Goal: Book appointment/travel/reservation

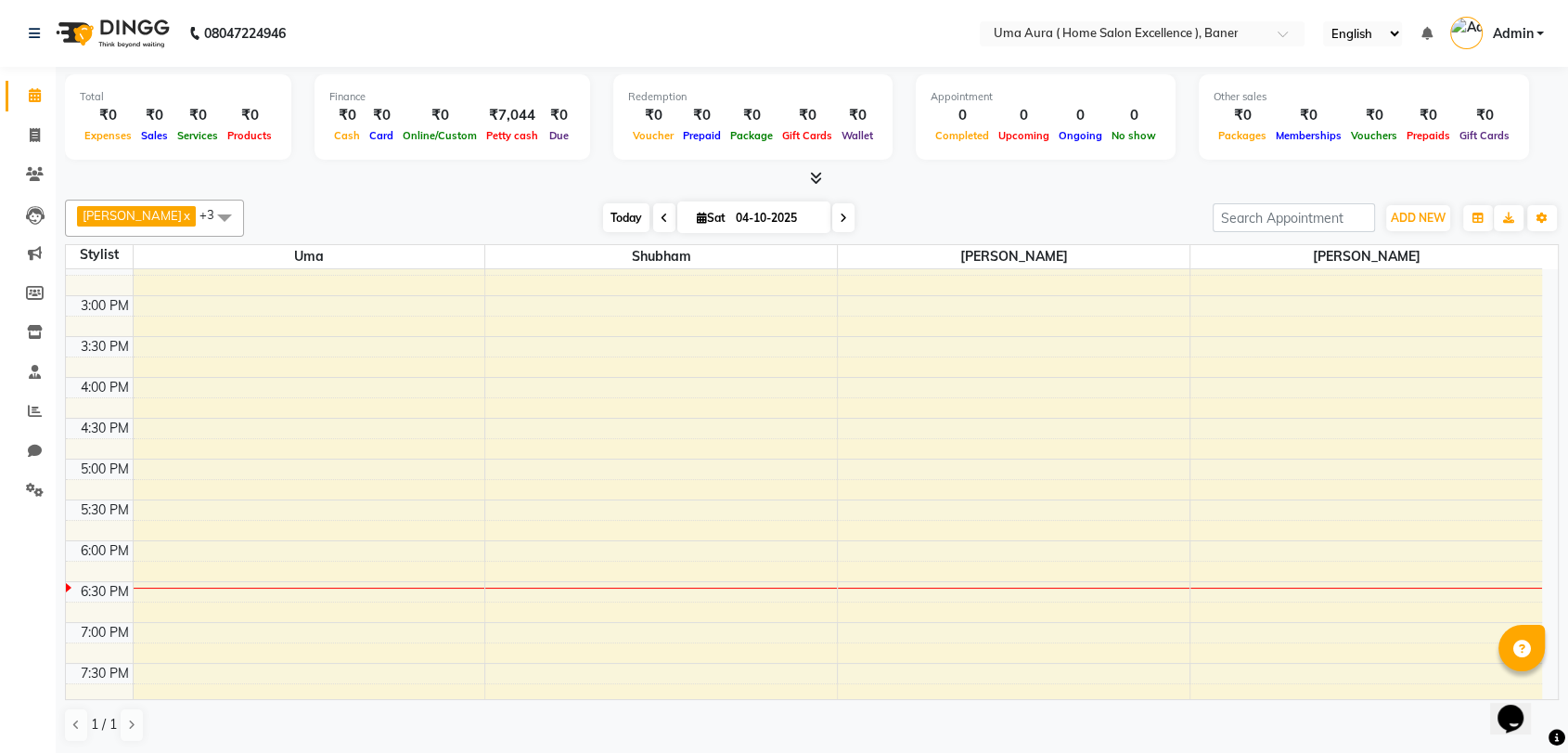
click at [608, 214] on span "Today" at bounding box center [626, 217] width 46 height 29
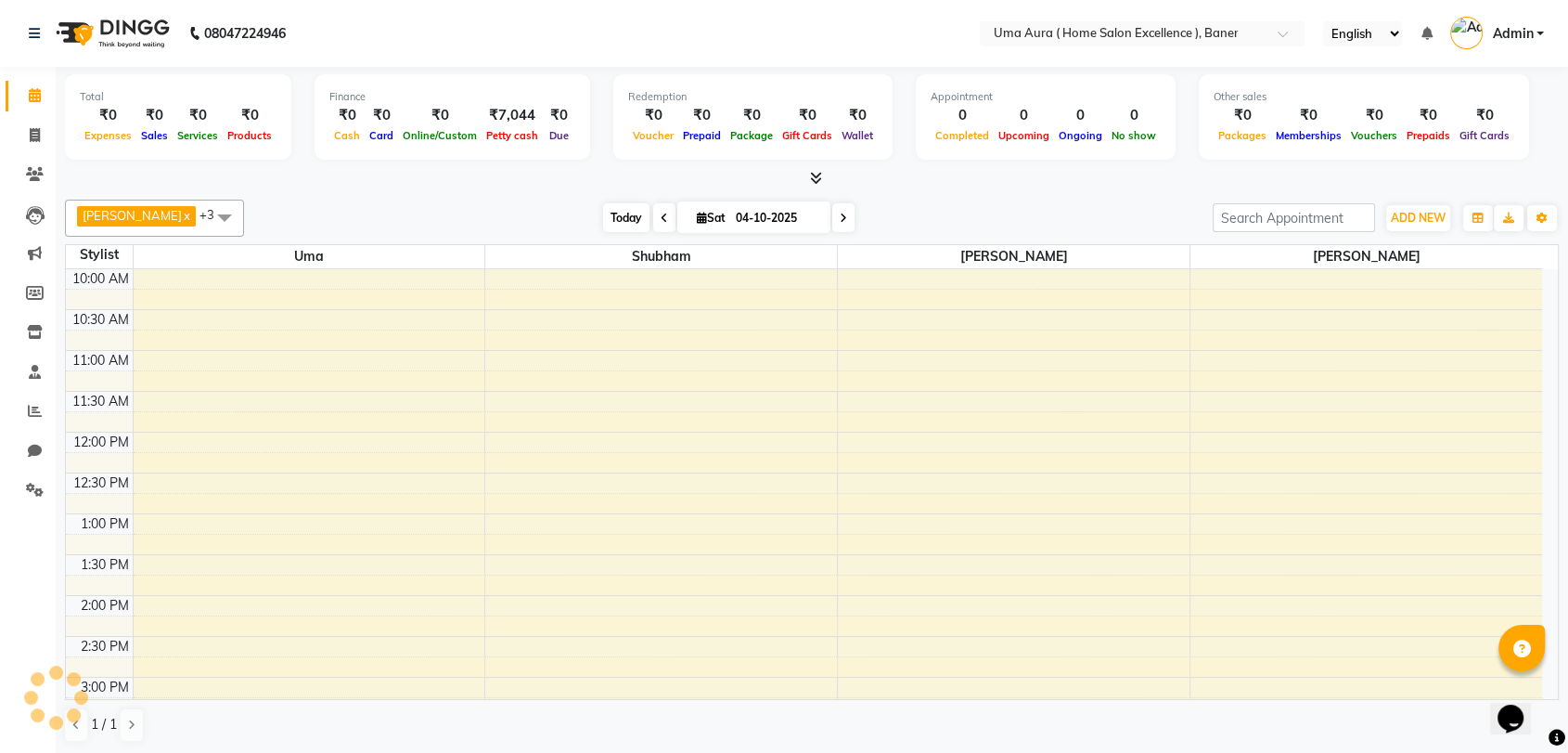
scroll to position [381, 0]
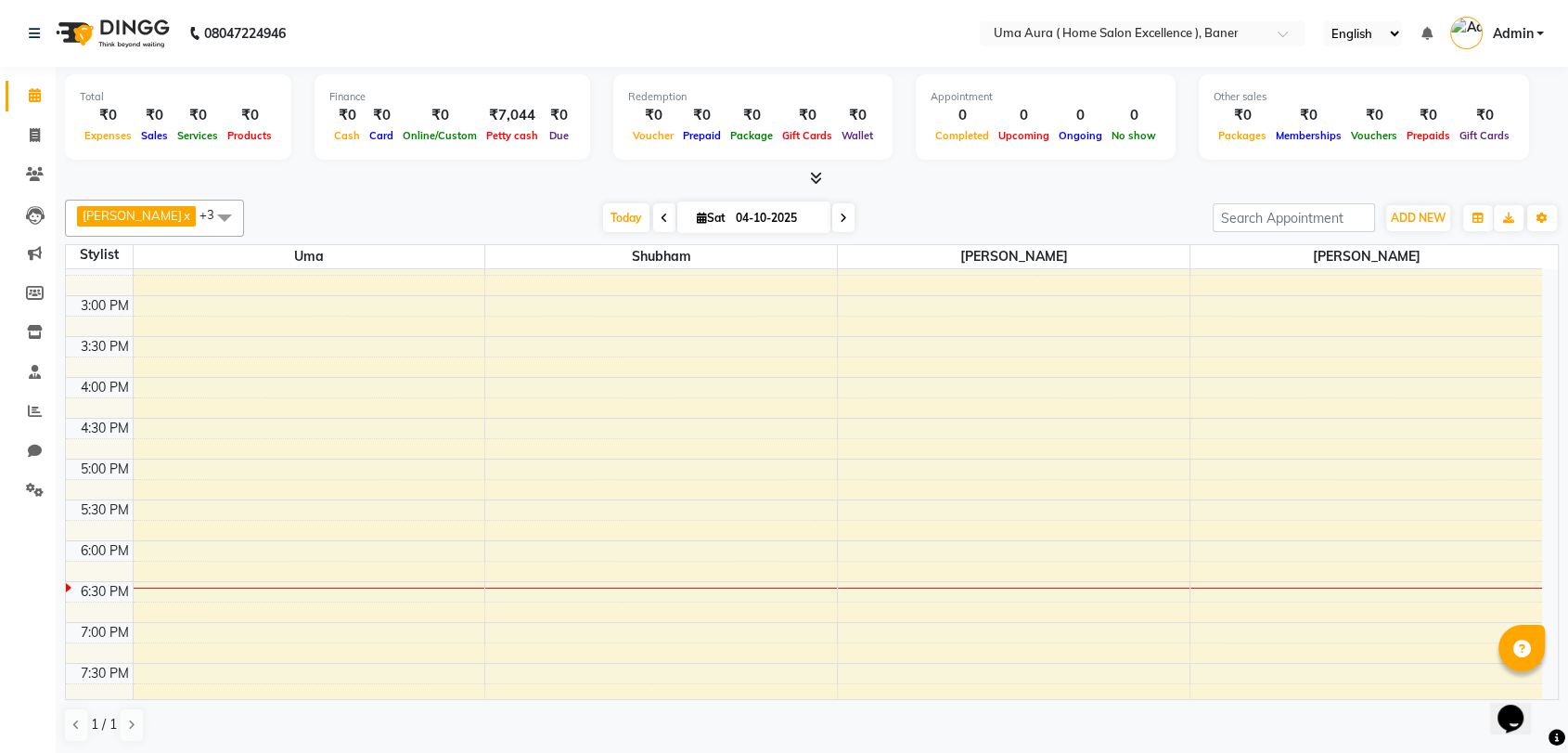
click at [832, 228] on span at bounding box center [843, 217] width 23 height 29
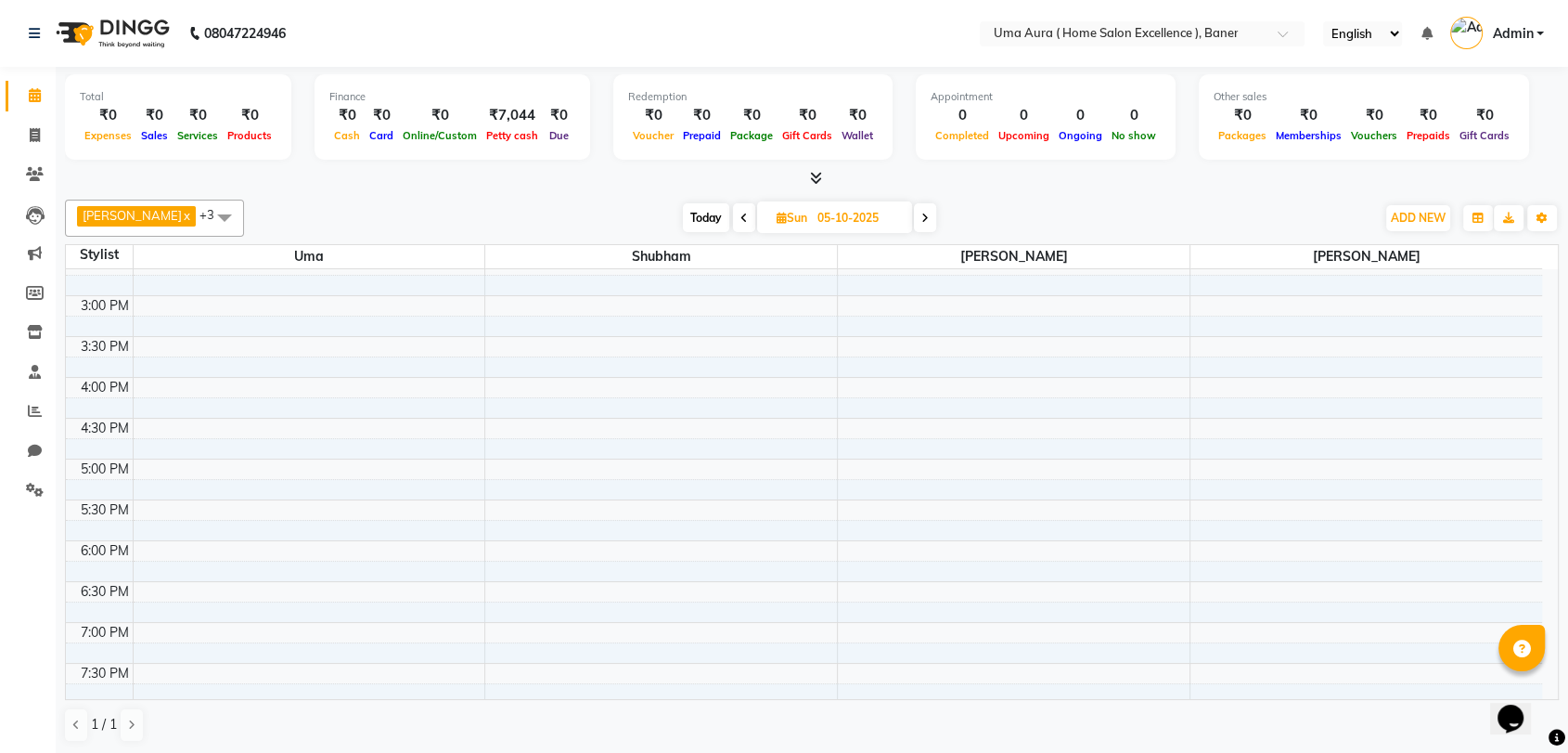
click at [689, 224] on span "Today" at bounding box center [705, 217] width 46 height 29
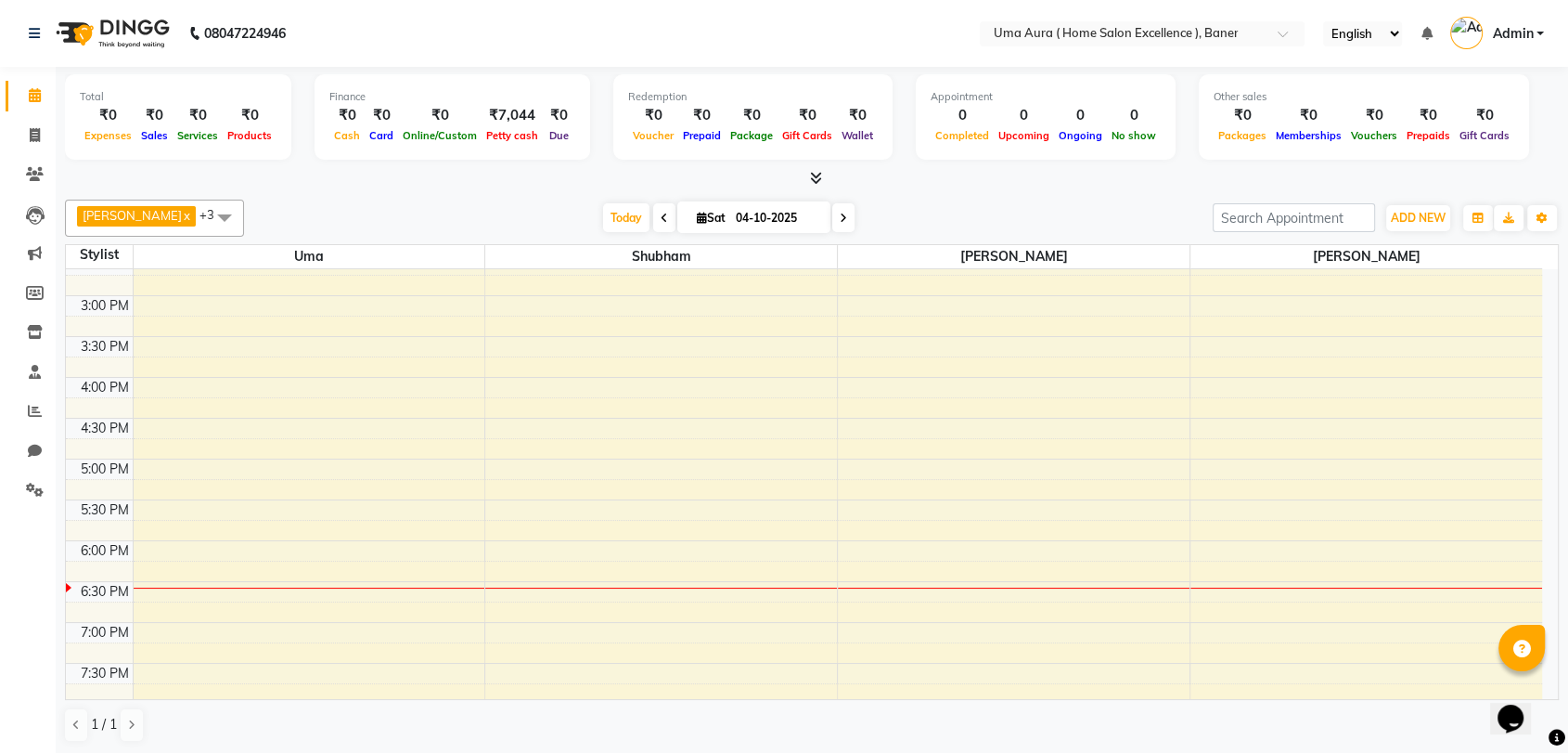
click at [653, 220] on span at bounding box center [664, 217] width 23 height 29
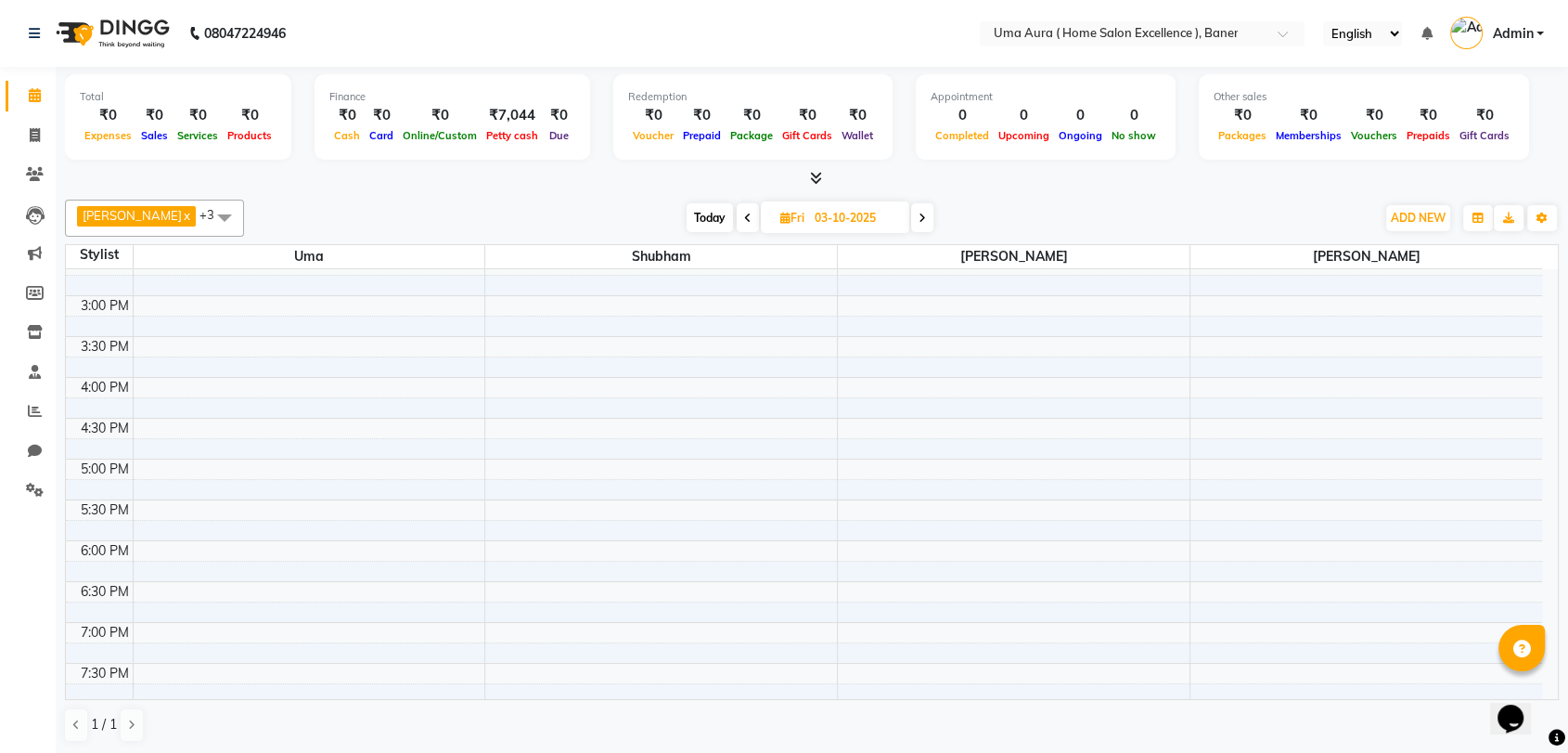
scroll to position [0, 0]
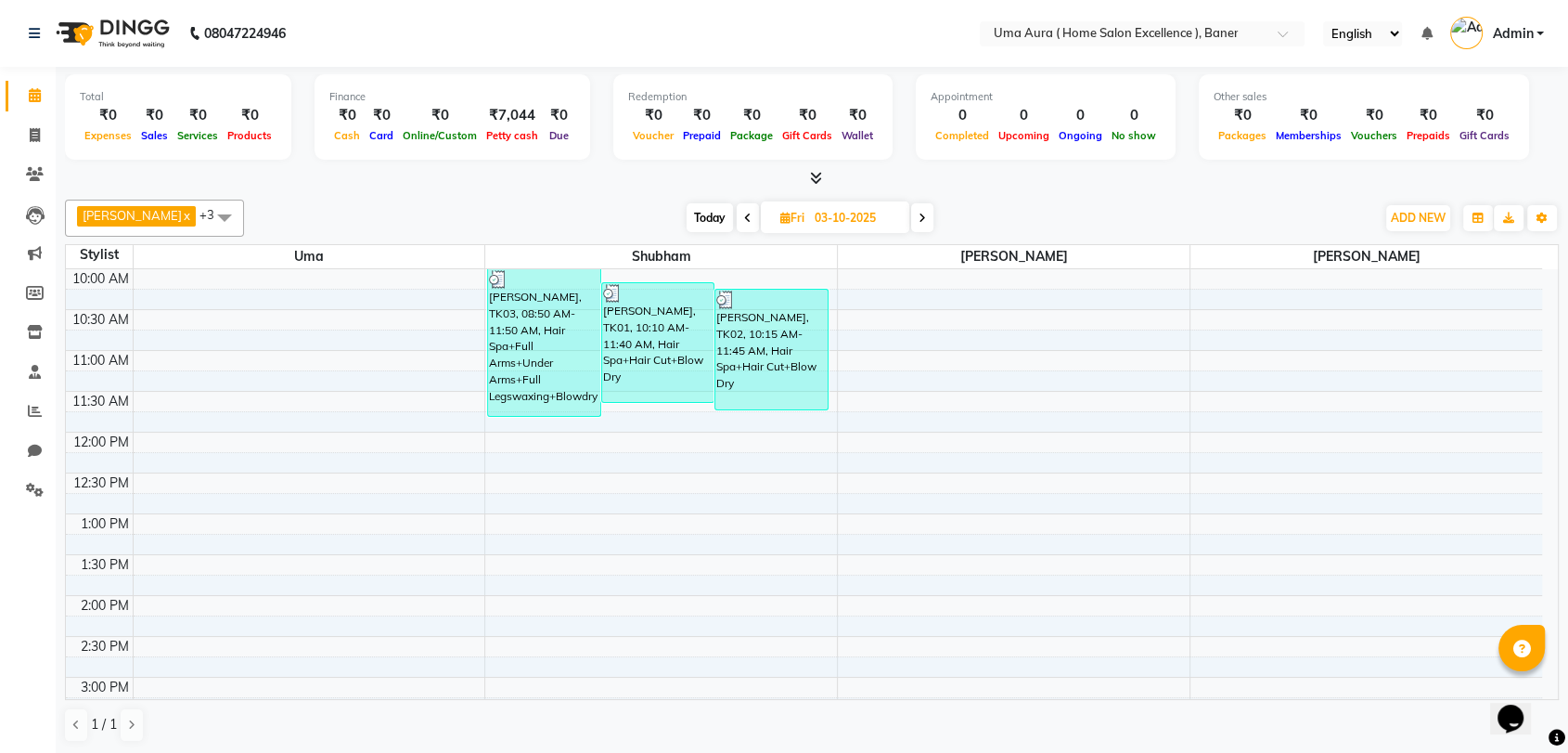
click at [744, 223] on icon at bounding box center [748, 217] width 8 height 11
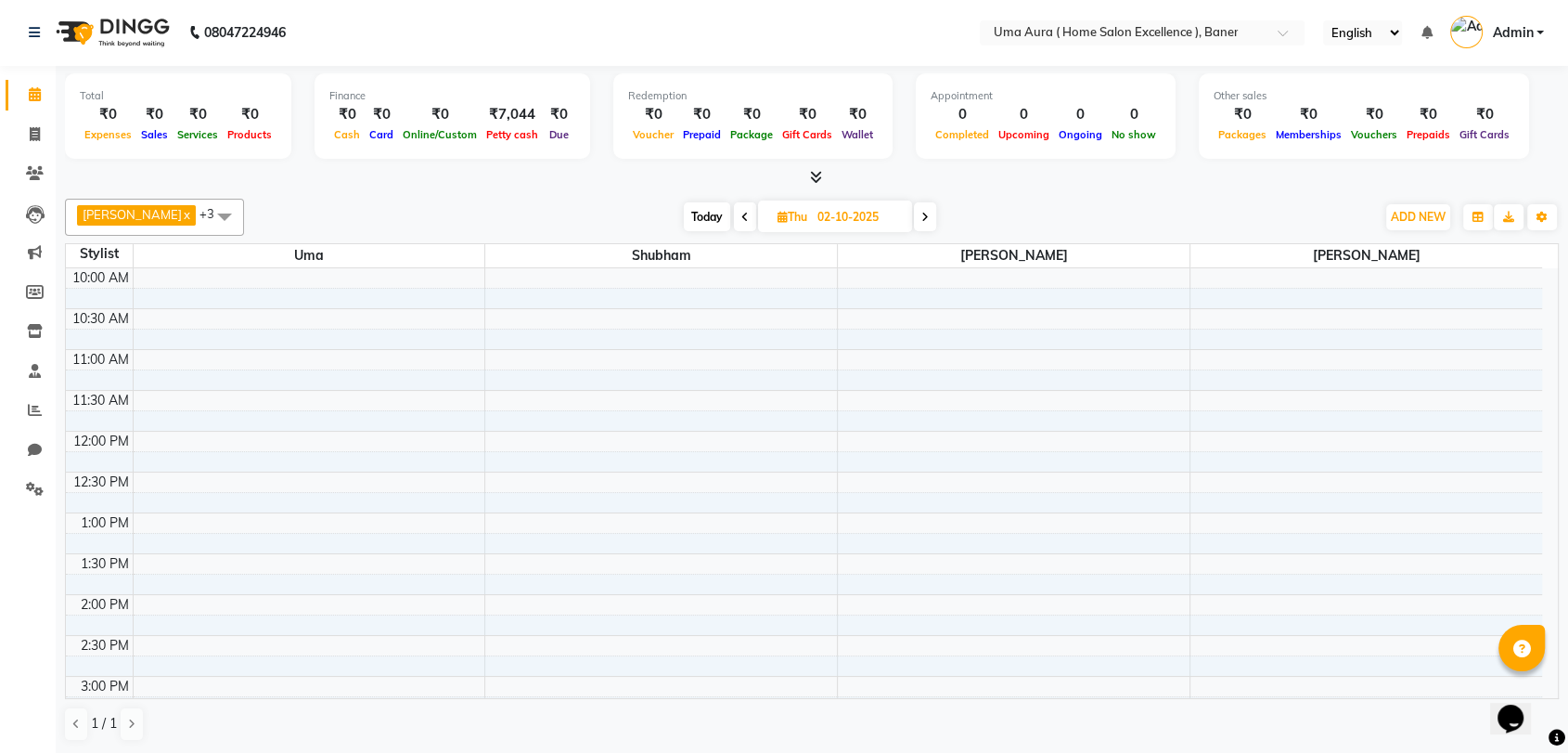
click at [914, 223] on span at bounding box center [924, 216] width 23 height 29
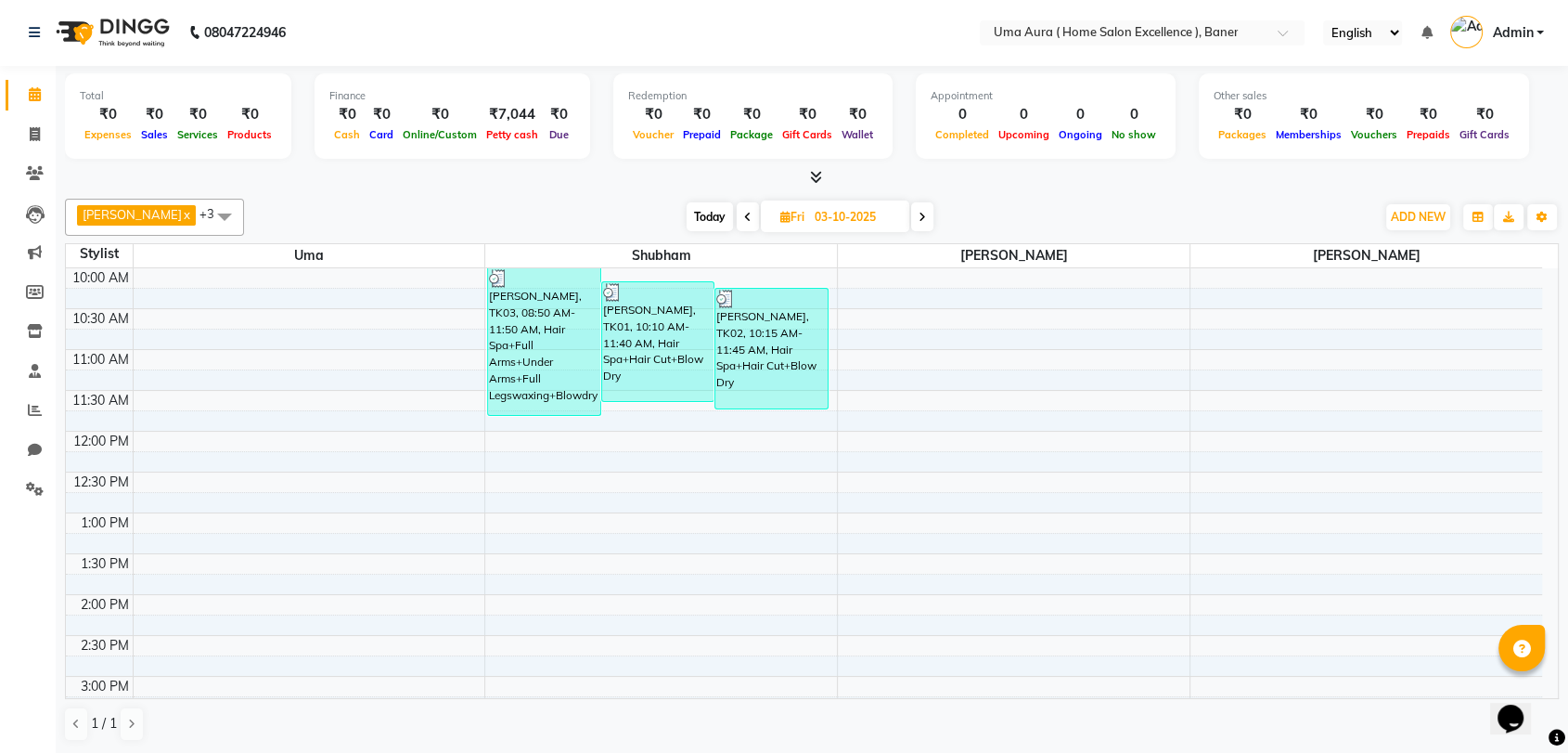
click at [919, 215] on icon at bounding box center [923, 216] width 8 height 11
type input "04-10-2025"
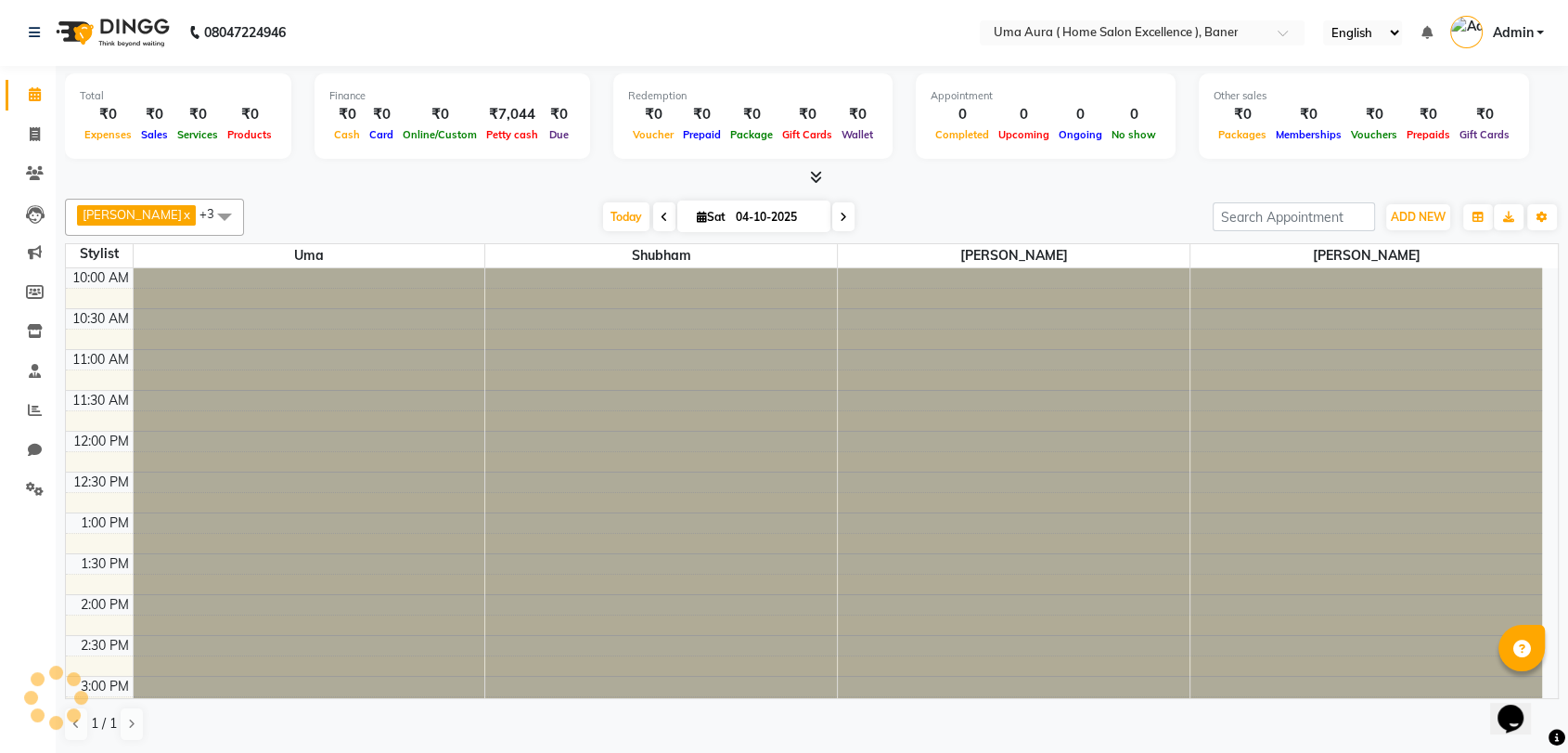
scroll to position [381, 0]
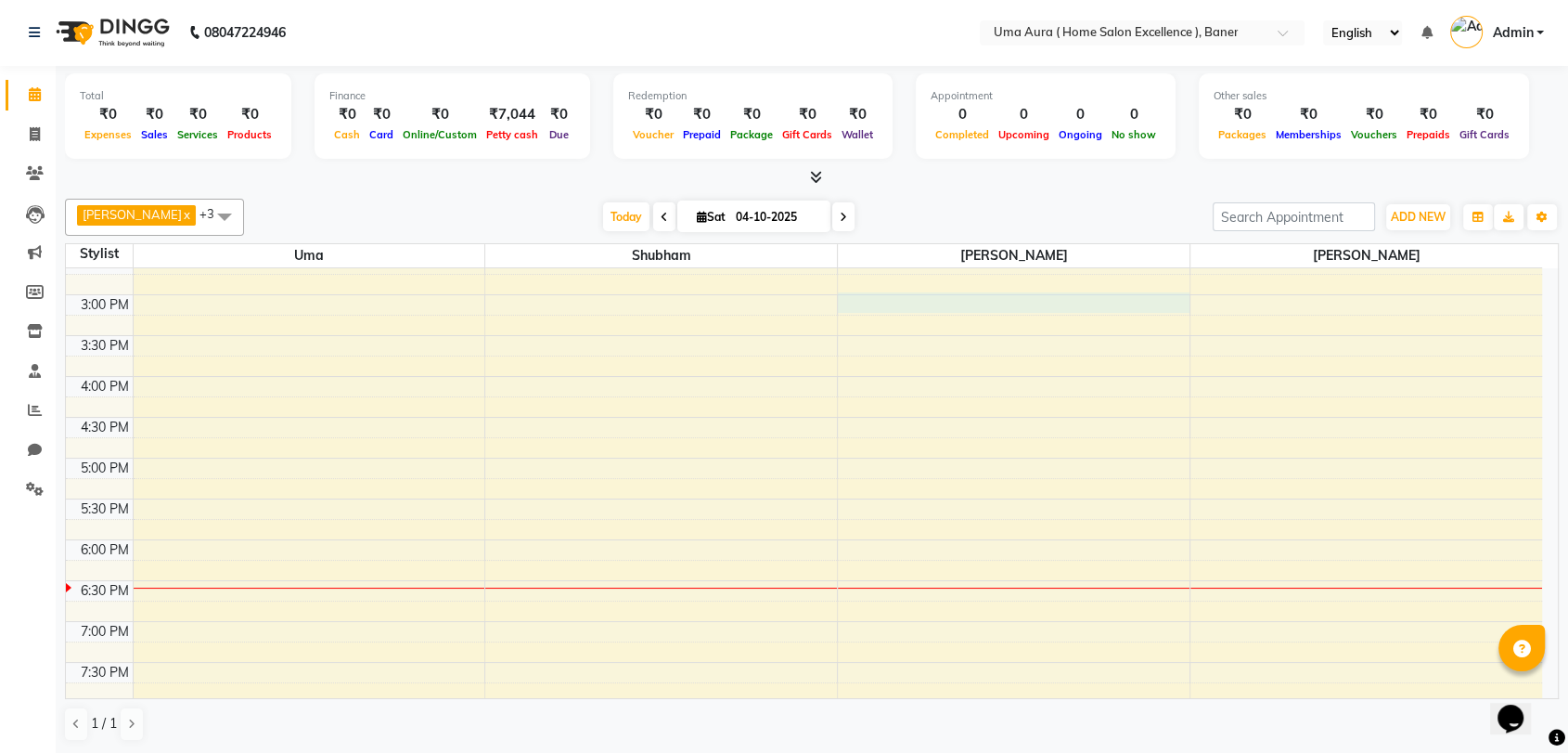
click at [856, 304] on div "10:00 AM 10:30 AM 11:00 AM 11:30 AM 12:00 PM 12:30 PM 1:00 PM 1:30 PM 2:00 PM 2…" at bounding box center [804, 295] width 1476 height 816
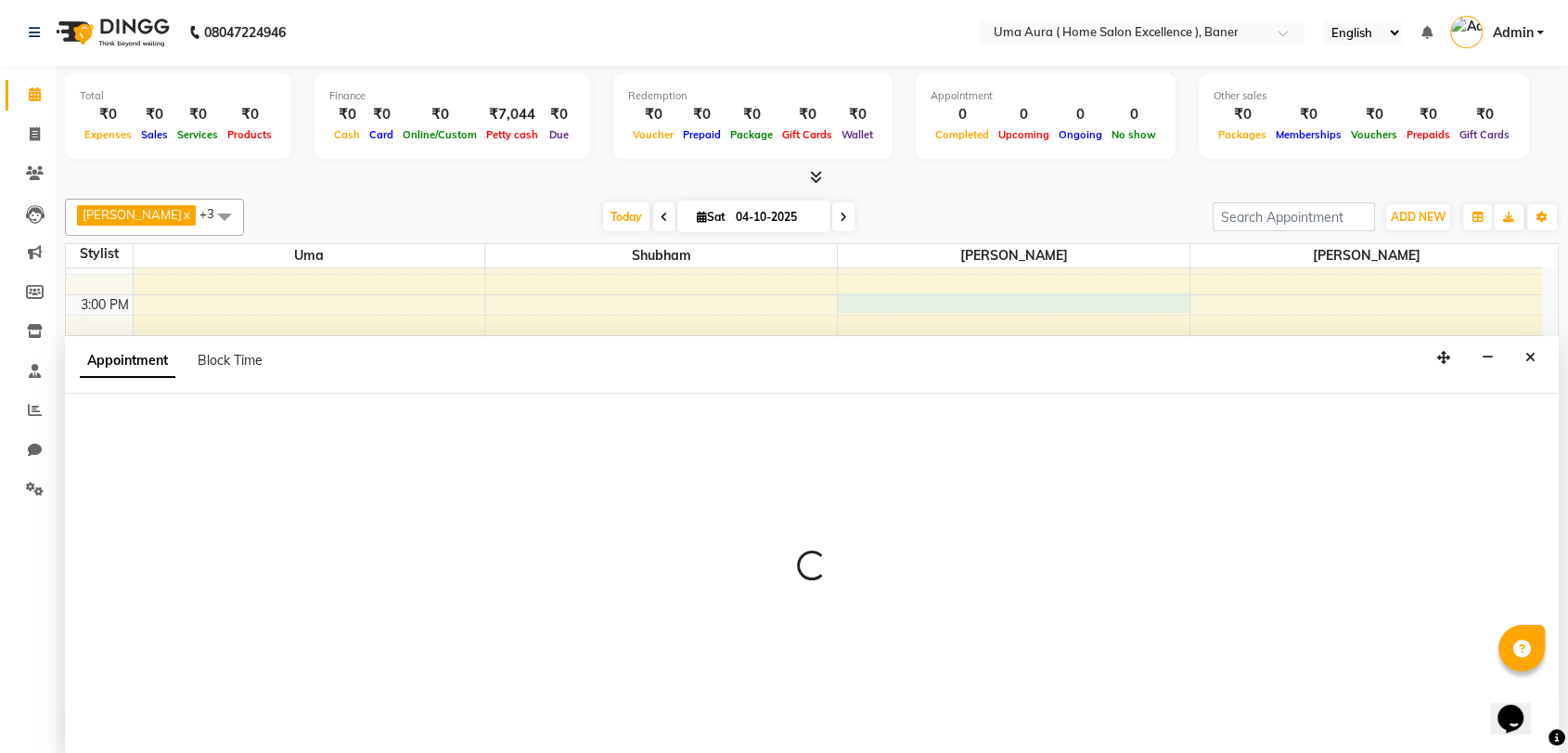
select select "92242"
select select "tentative"
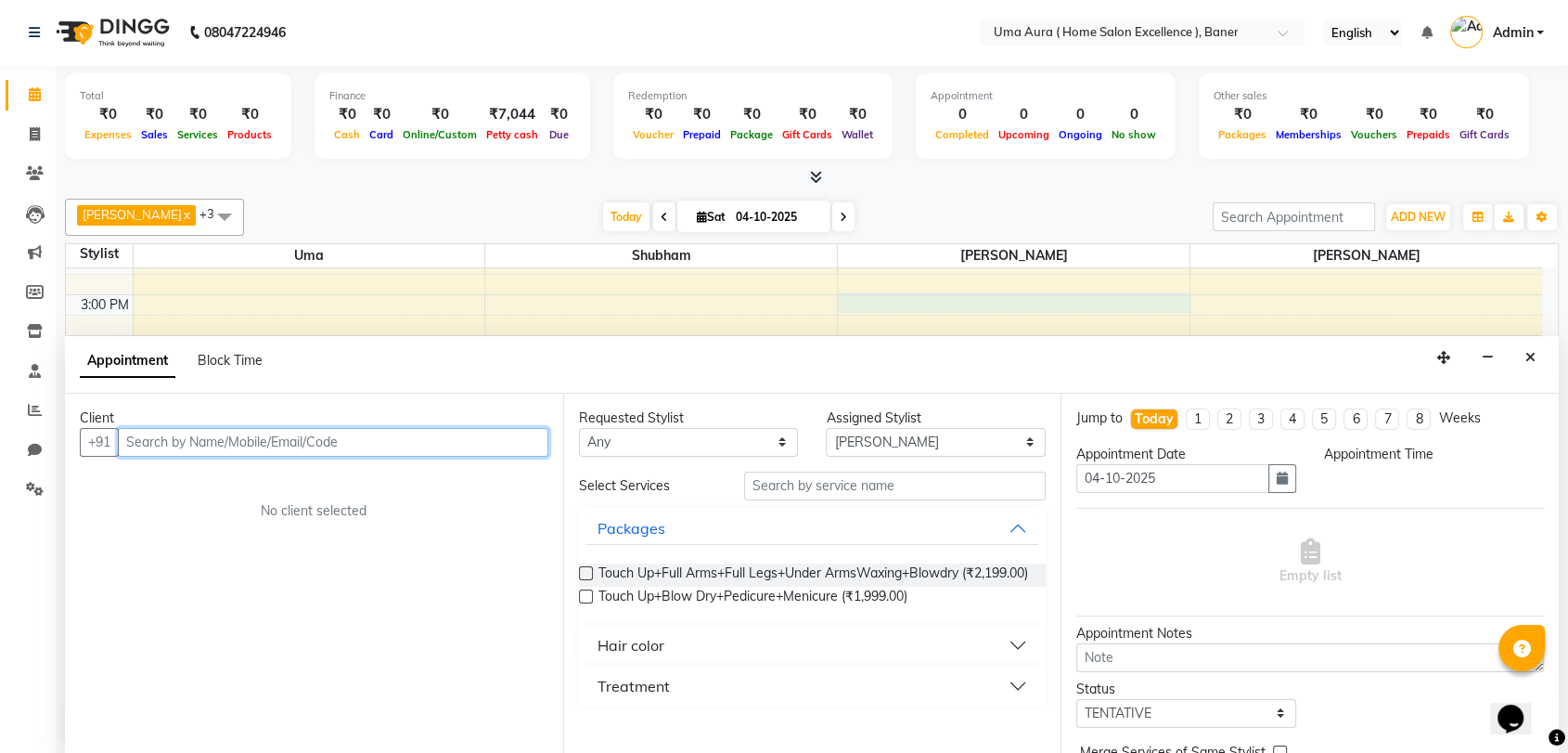
select select "900"
click at [1038, 192] on div "[PERSON_NAME] x [PERSON_NAME] x +3 UnSelect All [PERSON_NAME] [PERSON_NAME] [PE…" at bounding box center [812, 470] width 1493 height 557
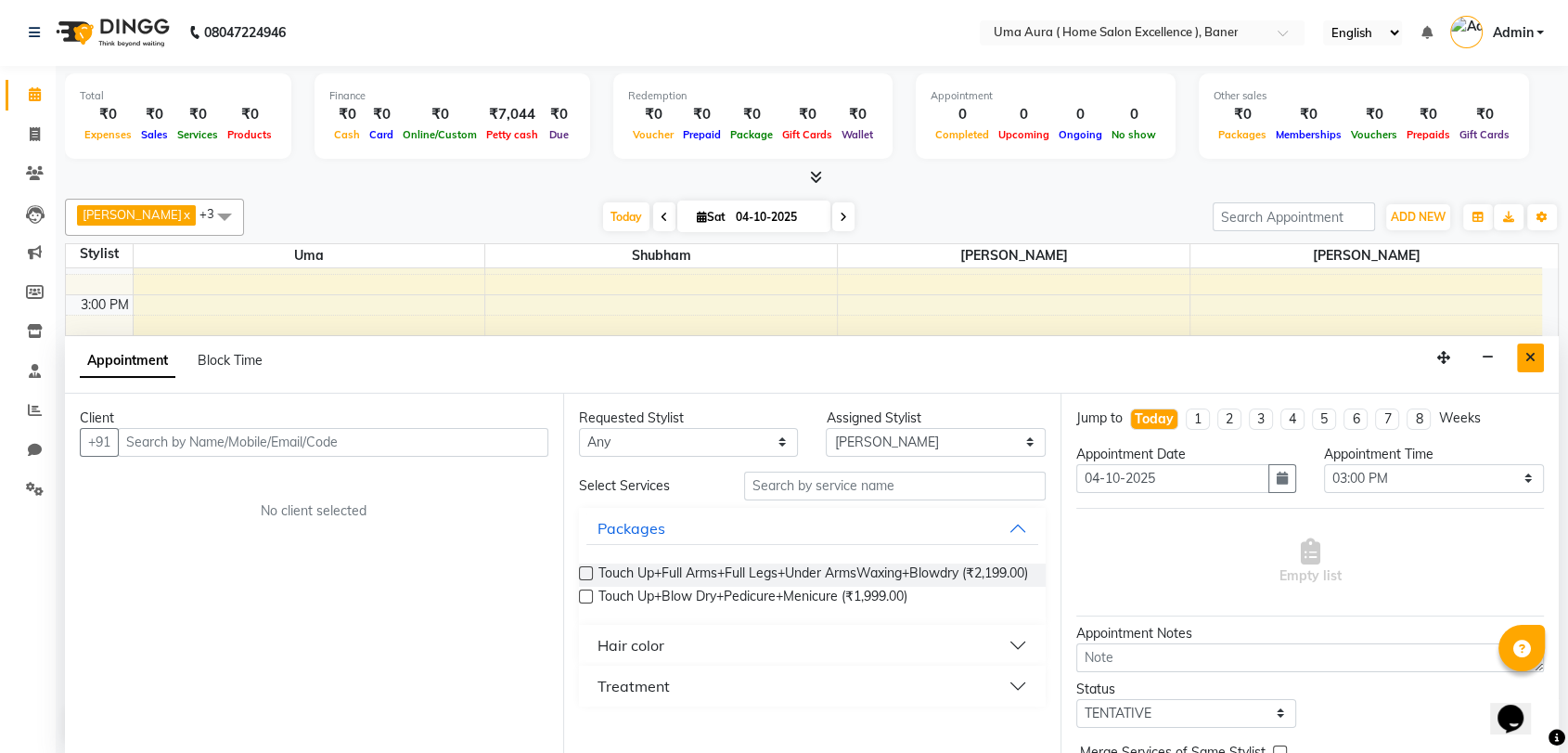
click at [1529, 352] on icon "Close" at bounding box center [1530, 357] width 10 height 13
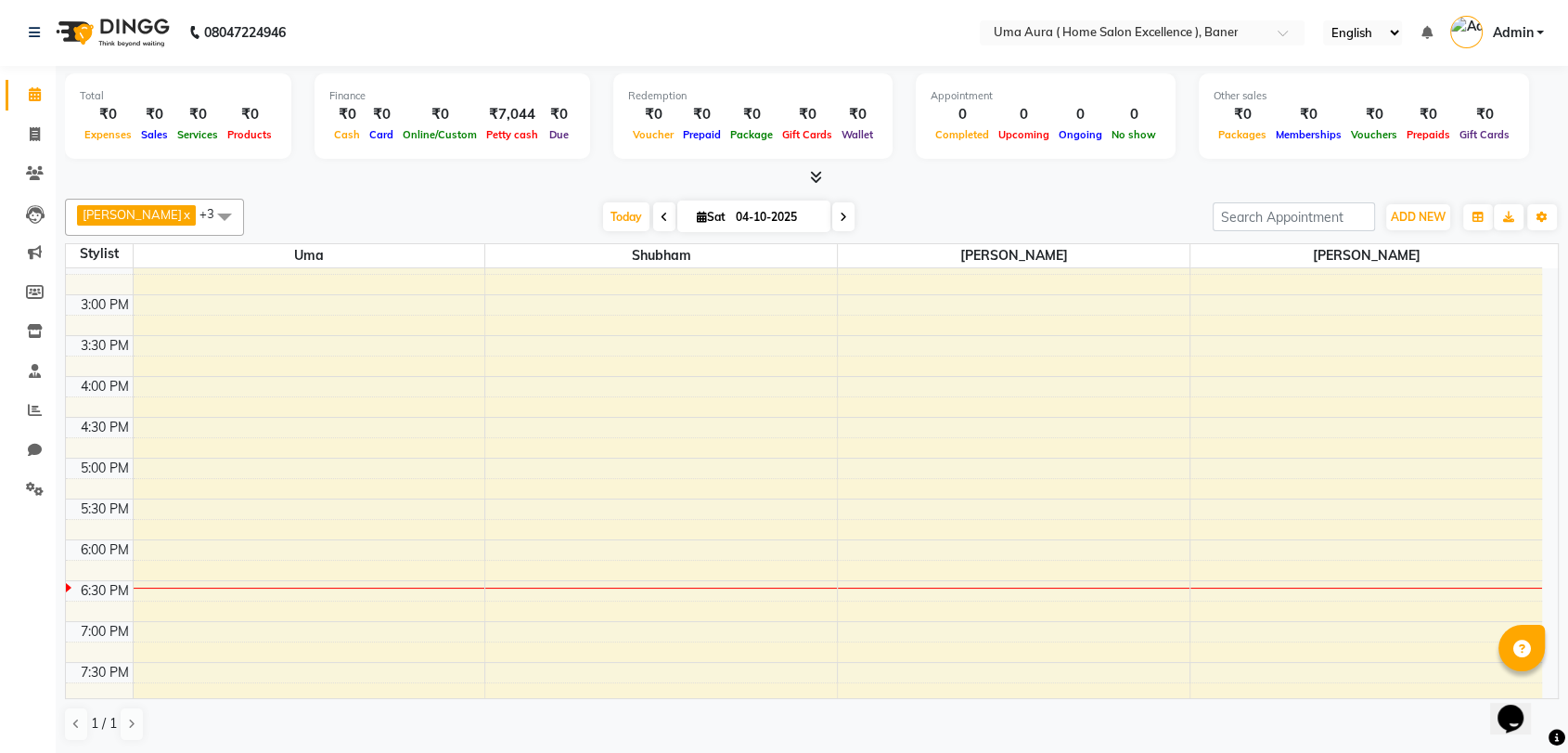
click at [703, 592] on div "10:00 AM 10:30 AM 11:00 AM 11:30 AM 12:00 PM 12:30 PM 1:00 PM 1:30 PM 2:00 PM 2…" at bounding box center [804, 295] width 1476 height 816
select select "92241"
select select "tentative"
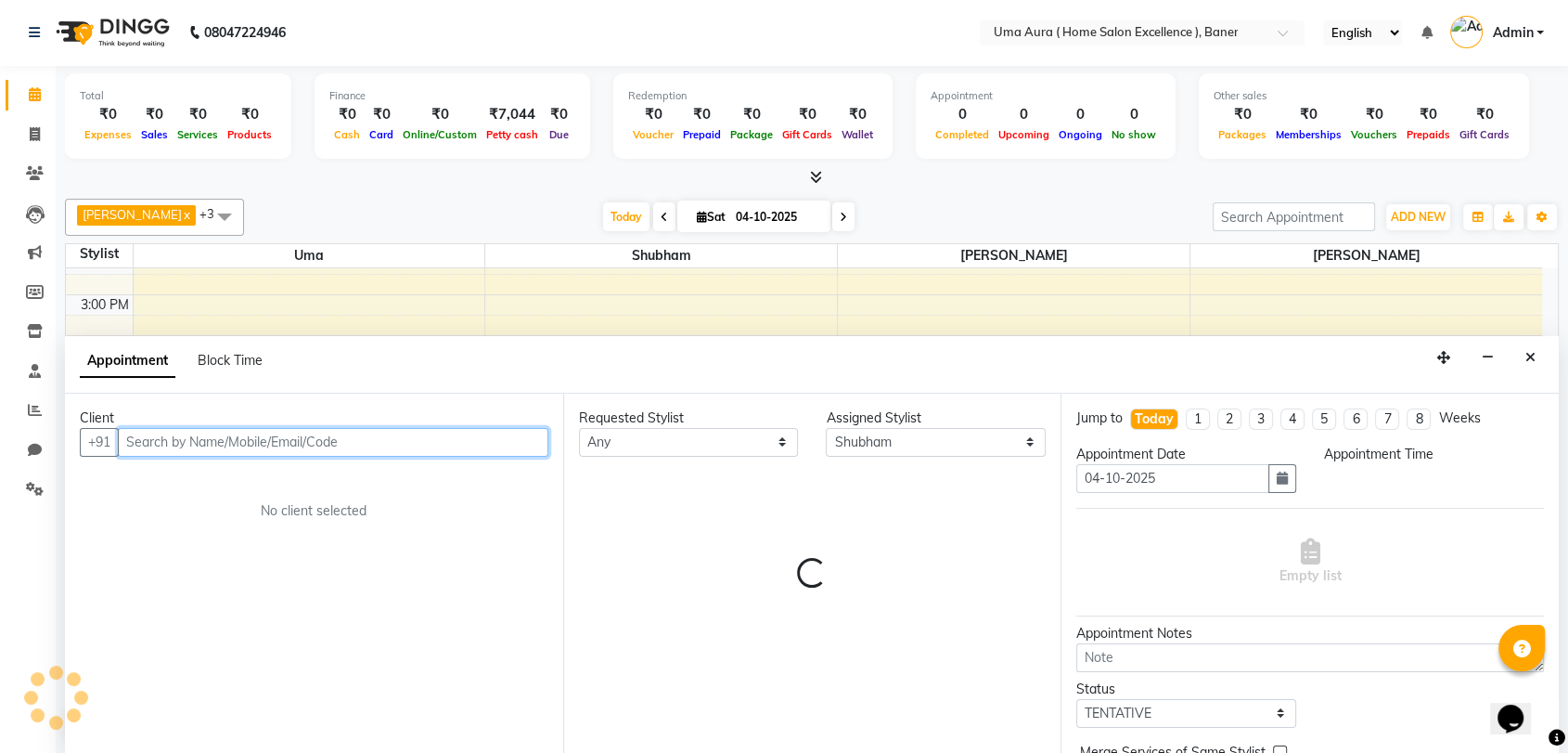
select select "1110"
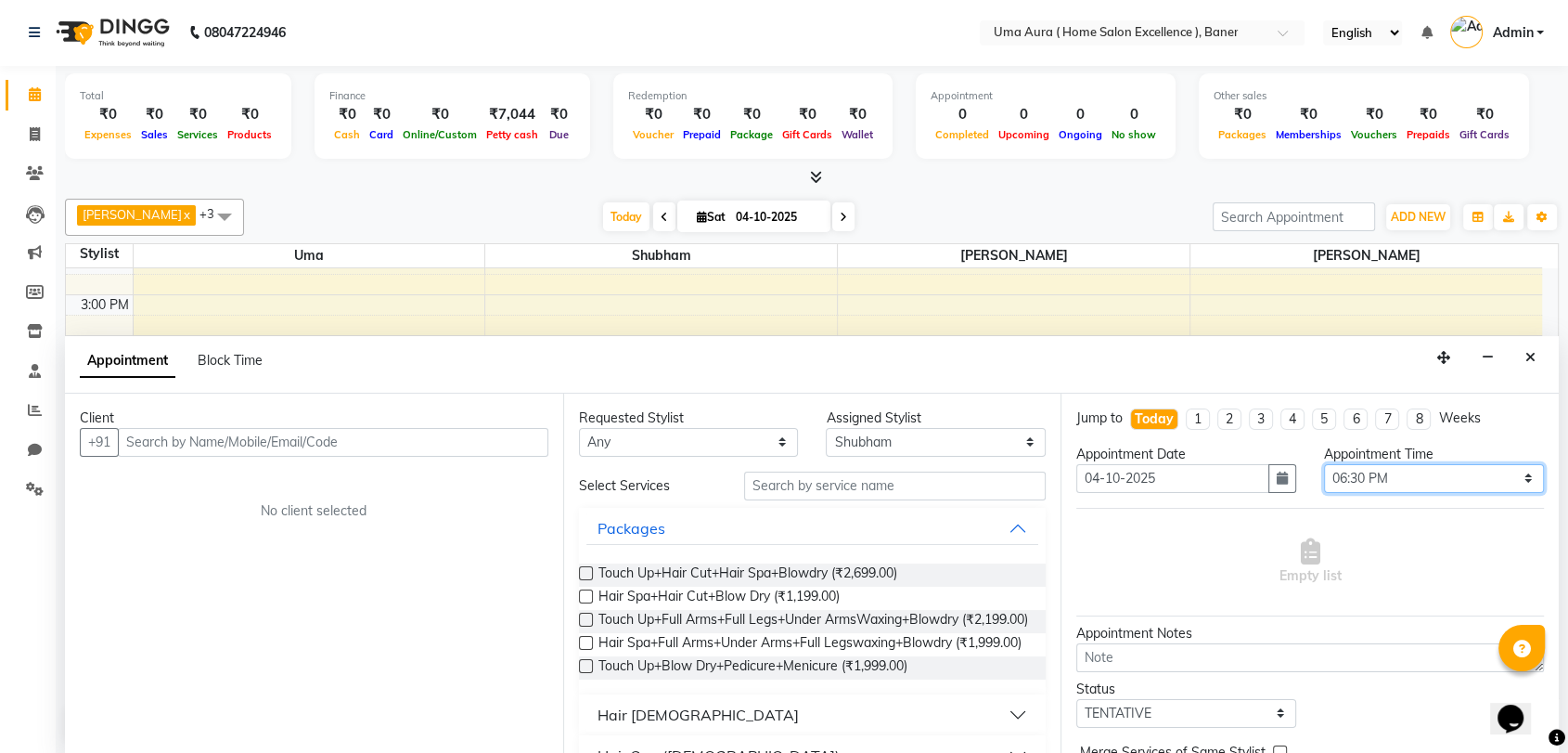
click at [1421, 478] on select "Select 11:00 AM 11:15 AM 11:30 AM 11:45 AM 12:00 PM 12:15 PM 12:30 PM 12:45 PM …" at bounding box center [1433, 478] width 220 height 29
click at [1145, 184] on div at bounding box center [812, 178] width 1493 height 20
click at [1532, 354] on icon "Close" at bounding box center [1530, 357] width 10 height 13
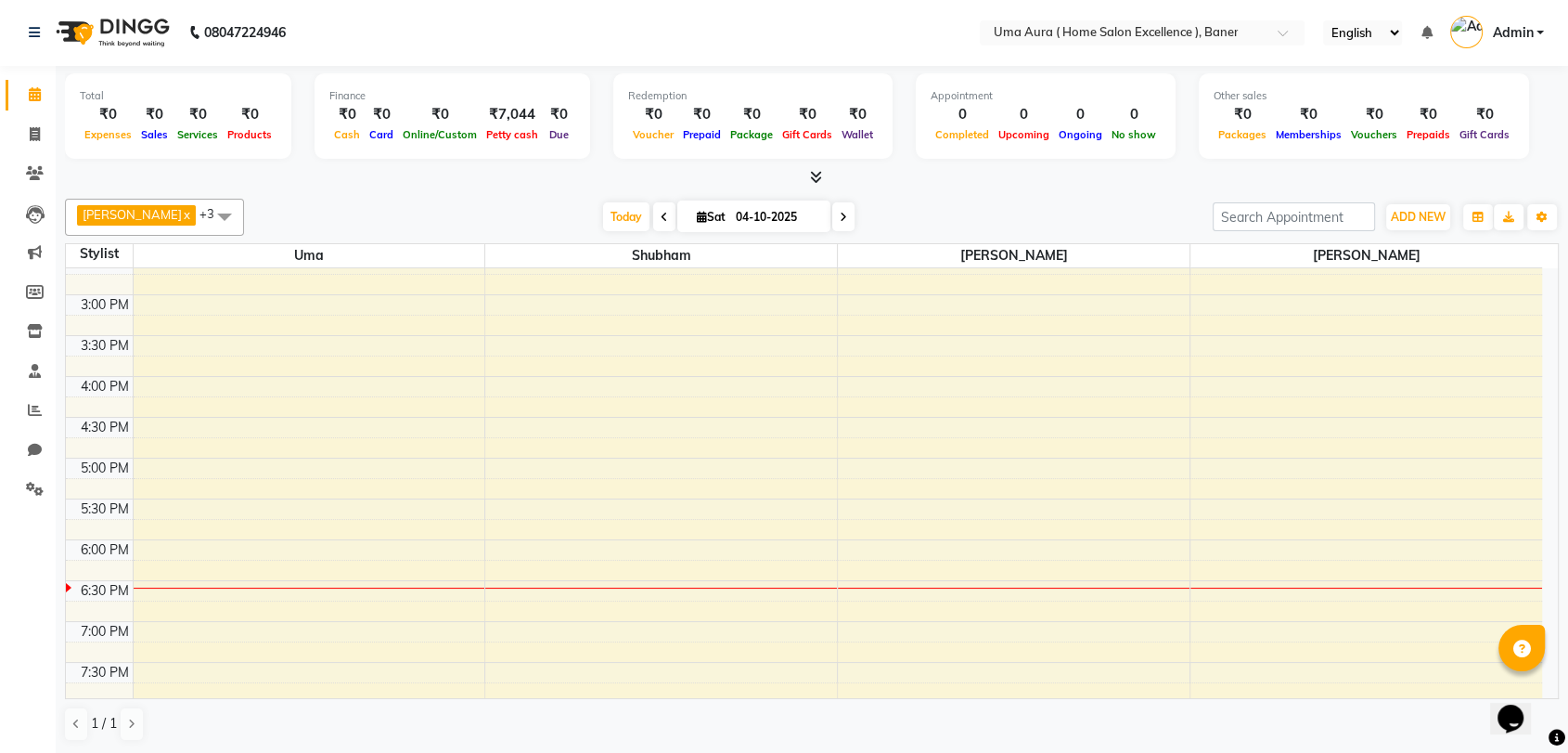
click at [839, 220] on icon at bounding box center [843, 216] width 8 height 11
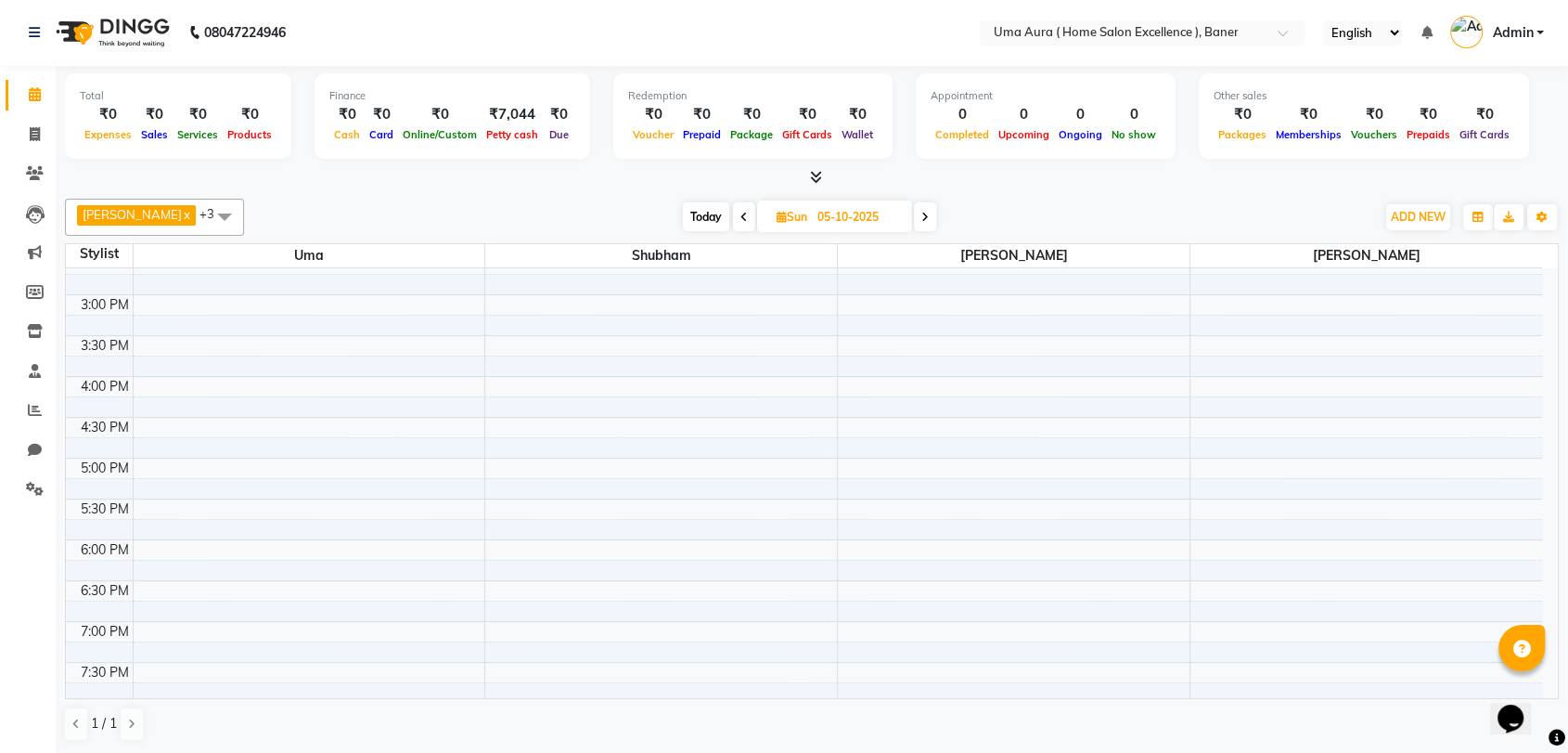
click at [922, 216] on icon at bounding box center [925, 216] width 8 height 11
click at [915, 216] on span at bounding box center [925, 216] width 23 height 29
click at [741, 223] on icon at bounding box center [745, 217] width 8 height 11
type input "[DATE]"
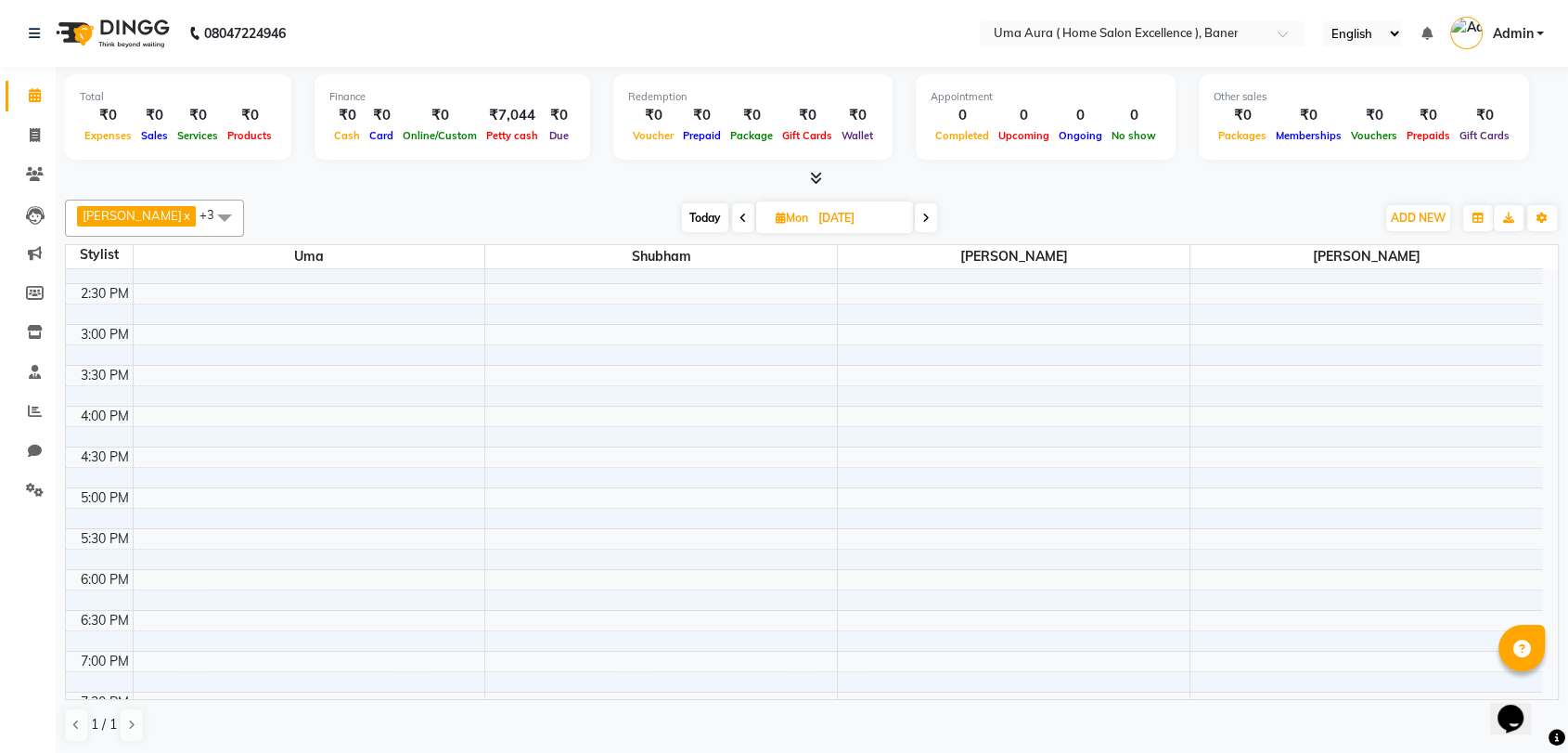
scroll to position [381, 0]
